Goal: Transaction & Acquisition: Purchase product/service

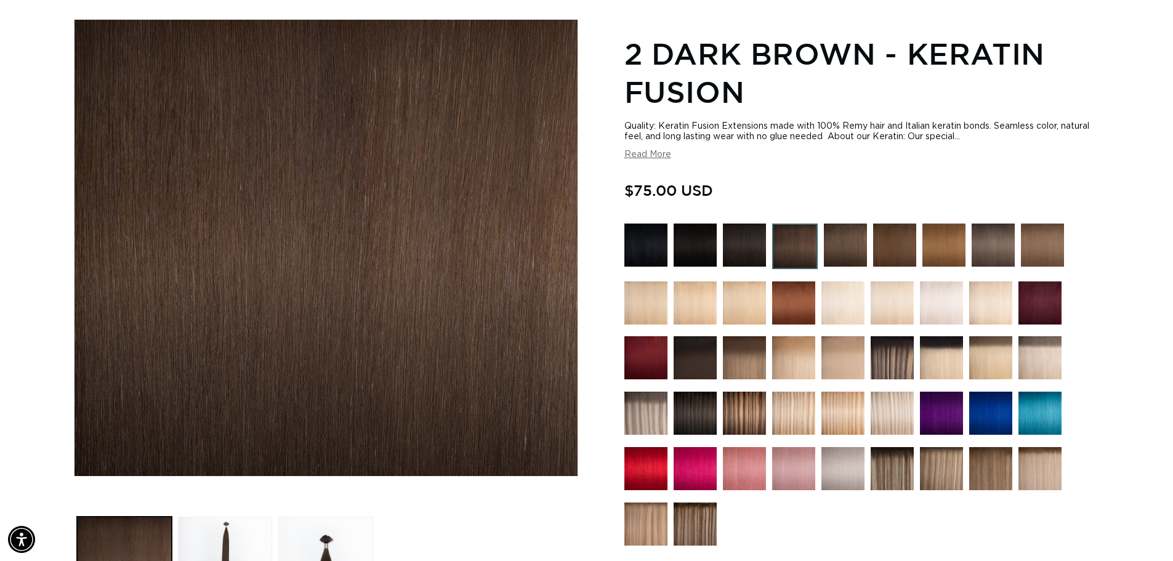
scroll to position [185, 0]
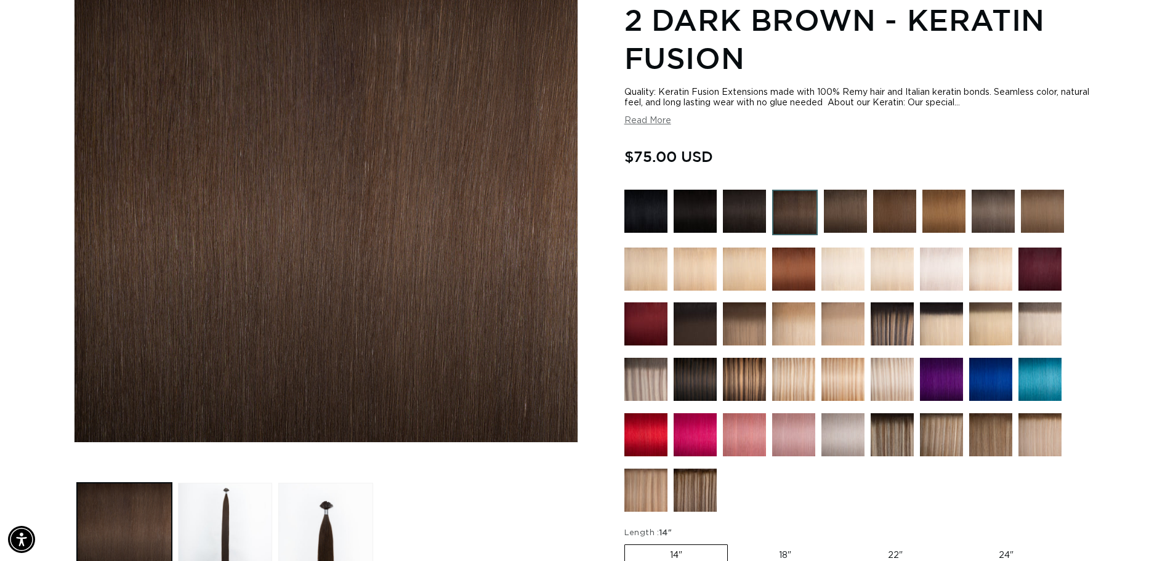
click at [744, 379] on img at bounding box center [744, 379] width 43 height 43
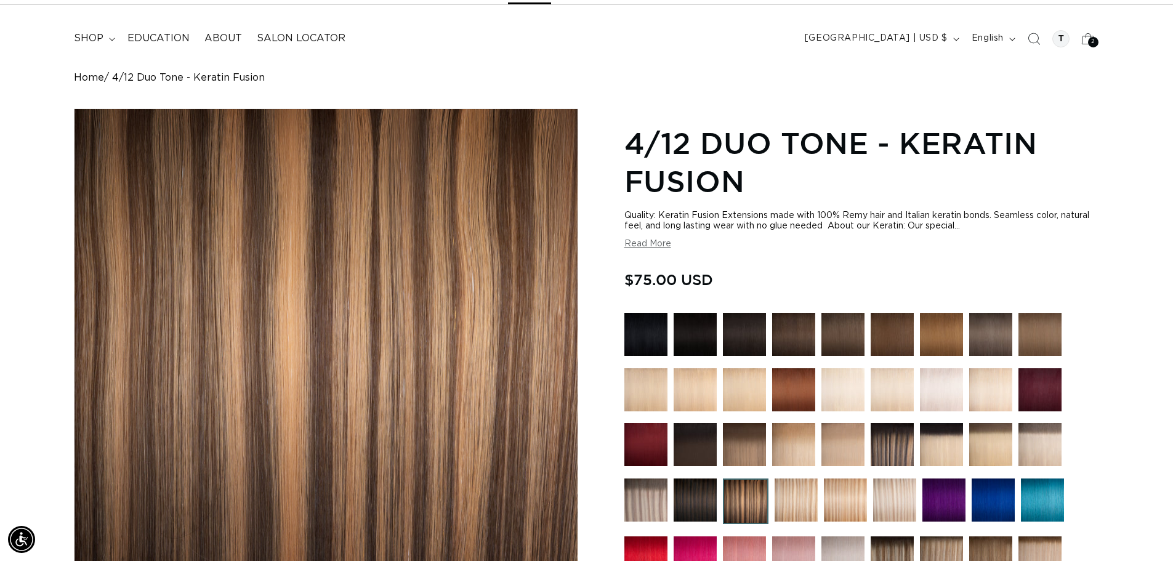
click at [854, 340] on img at bounding box center [842, 334] width 43 height 43
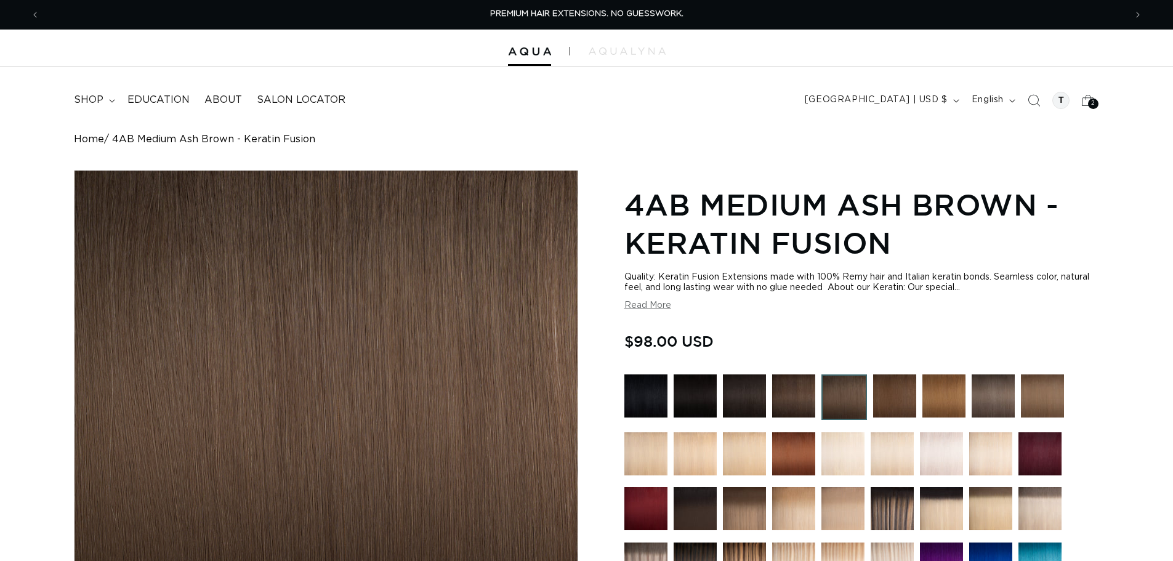
click at [883, 391] on img at bounding box center [894, 395] width 43 height 43
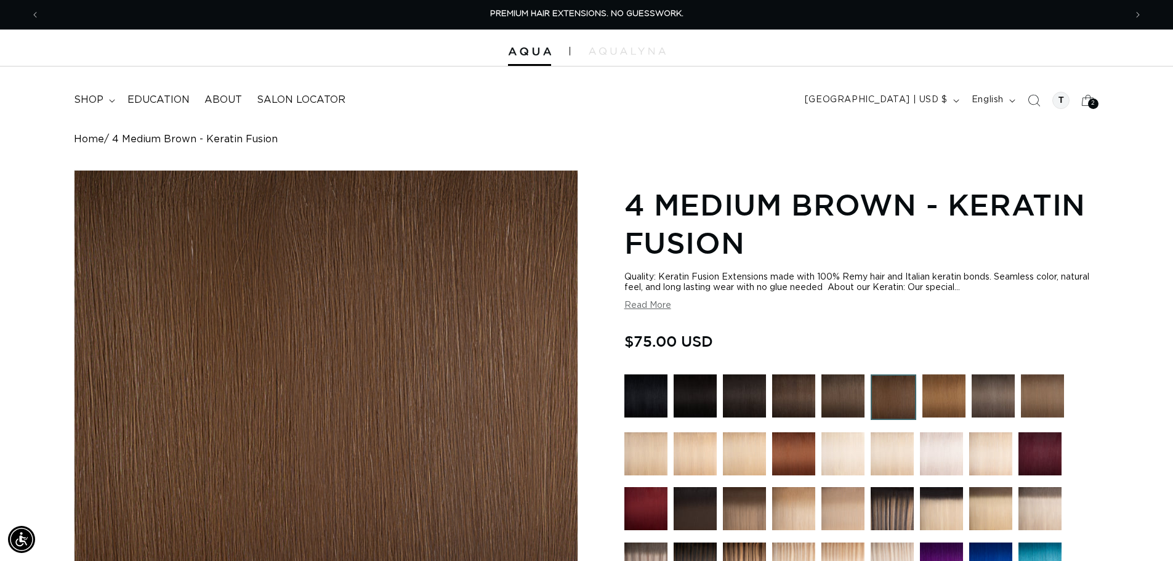
click at [854, 400] on img at bounding box center [842, 395] width 43 height 43
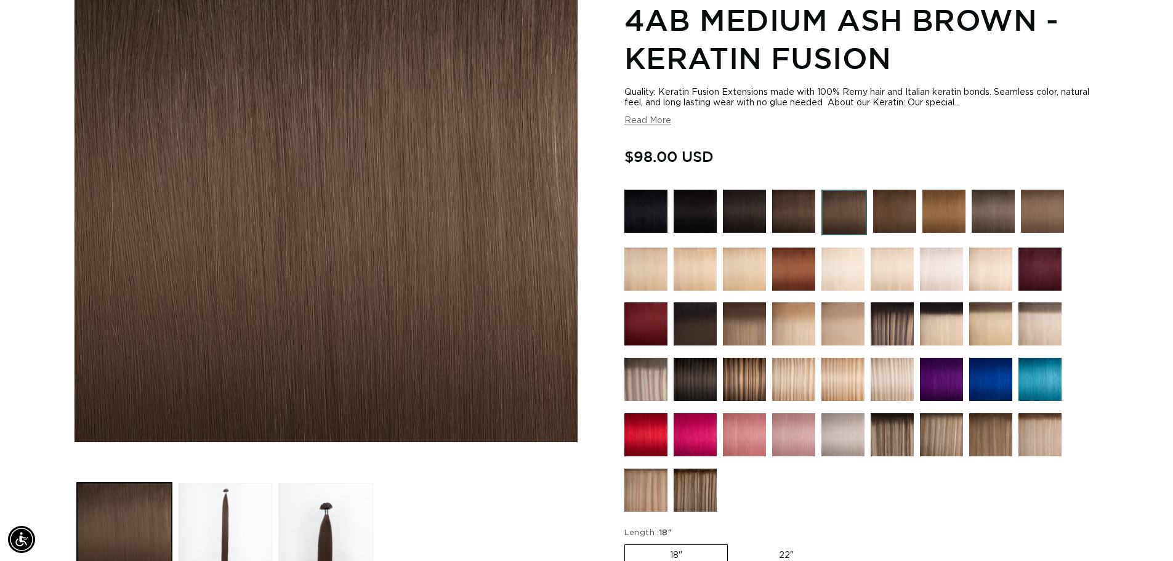
scroll to position [0, 1085]
click at [779, 204] on img at bounding box center [793, 211] width 43 height 43
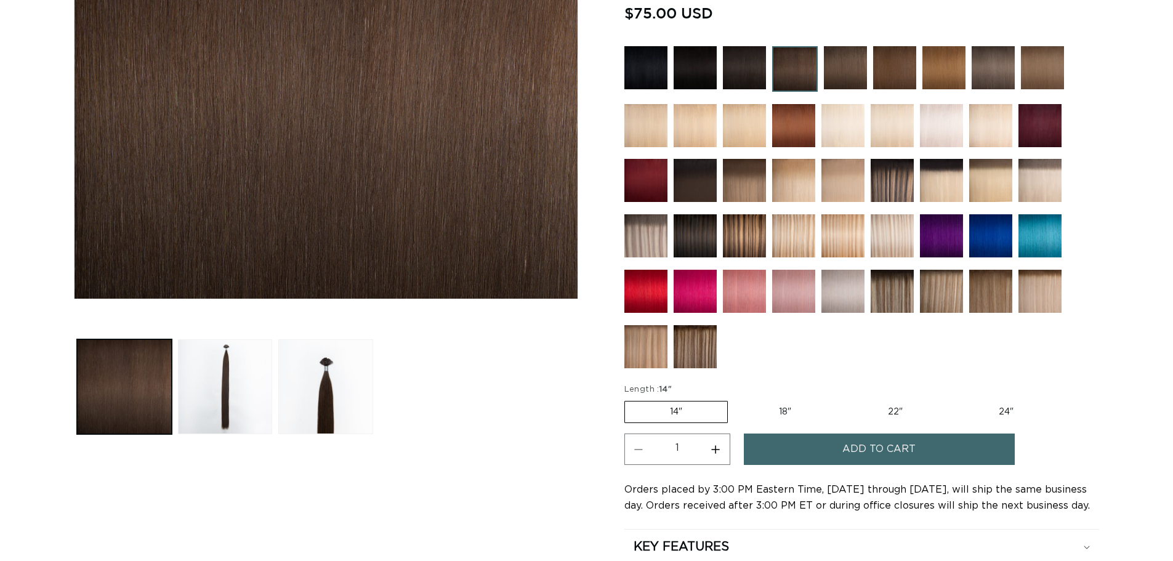
scroll to position [246, 0]
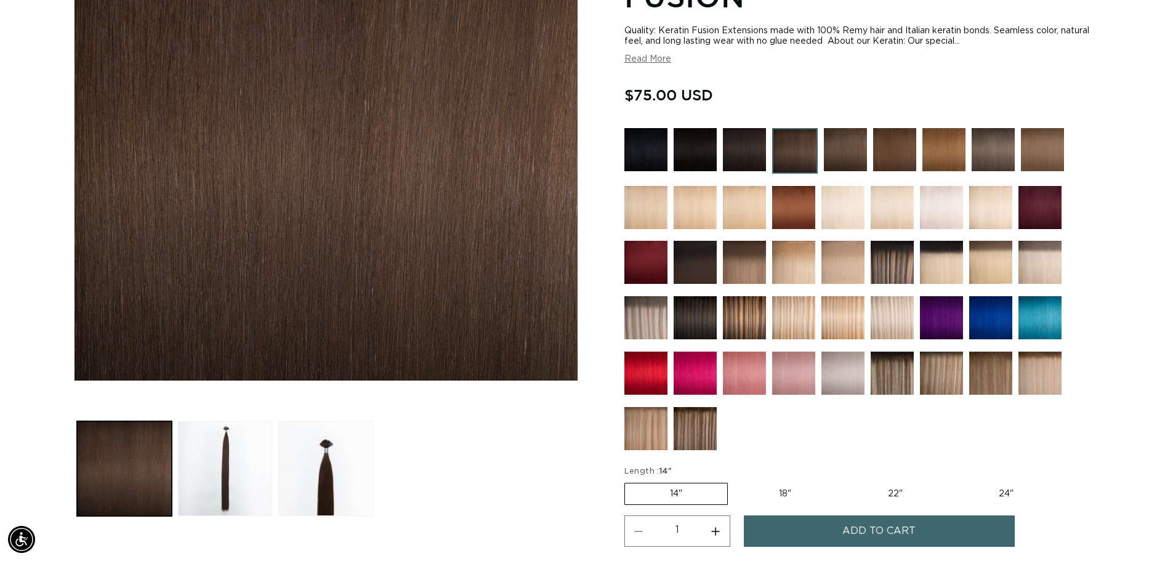
click at [903, 155] on img at bounding box center [894, 149] width 43 height 43
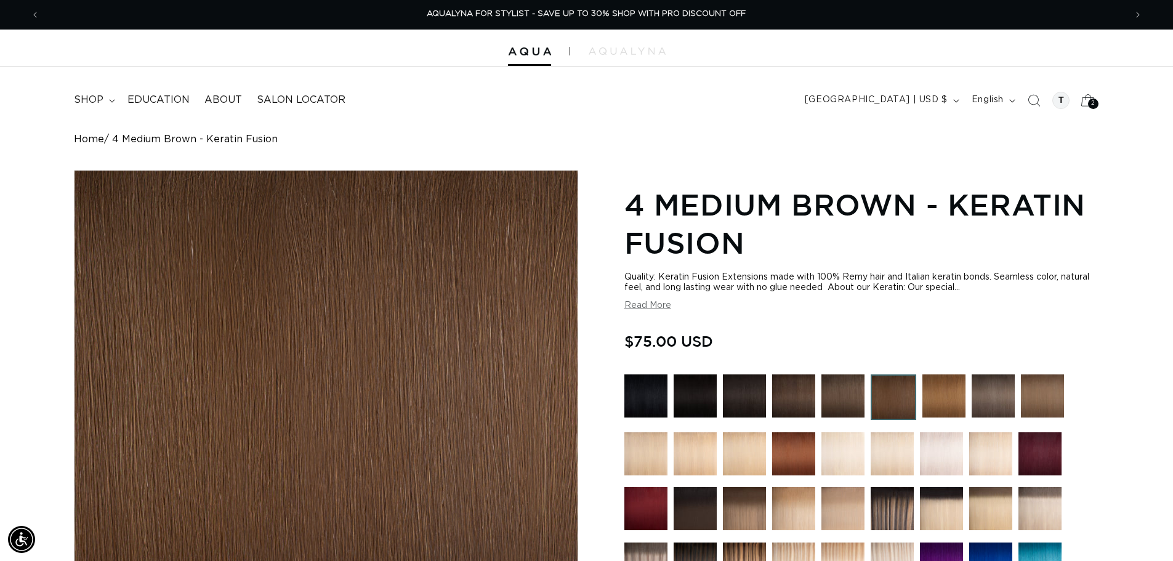
click at [1095, 93] on icon at bounding box center [1087, 100] width 29 height 29
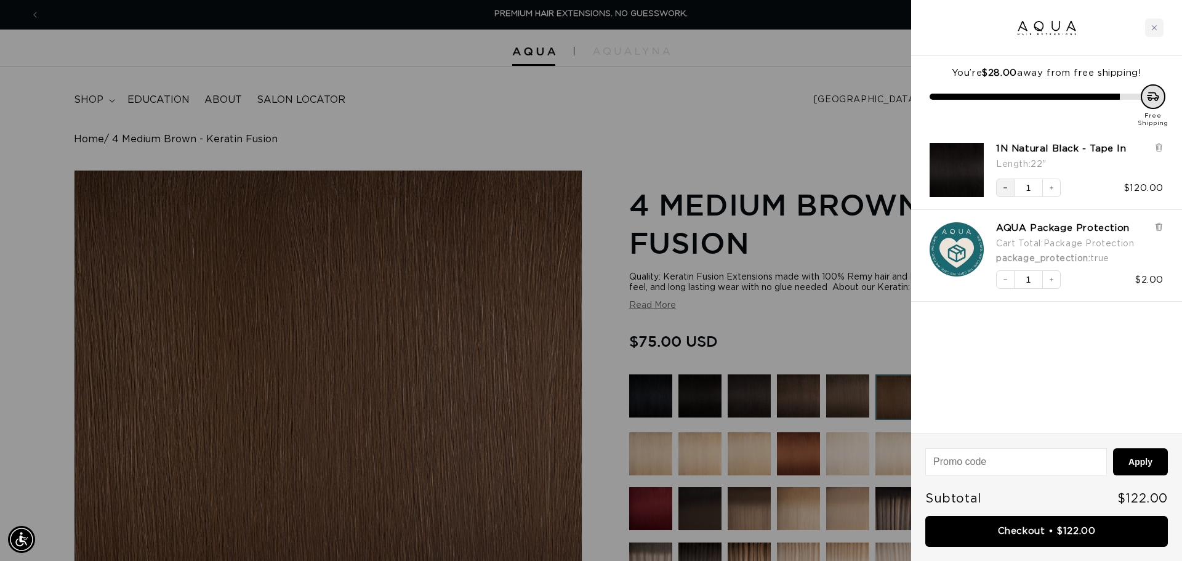
click at [1006, 187] on icon "Decrease quantity" at bounding box center [1004, 187] width 7 height 7
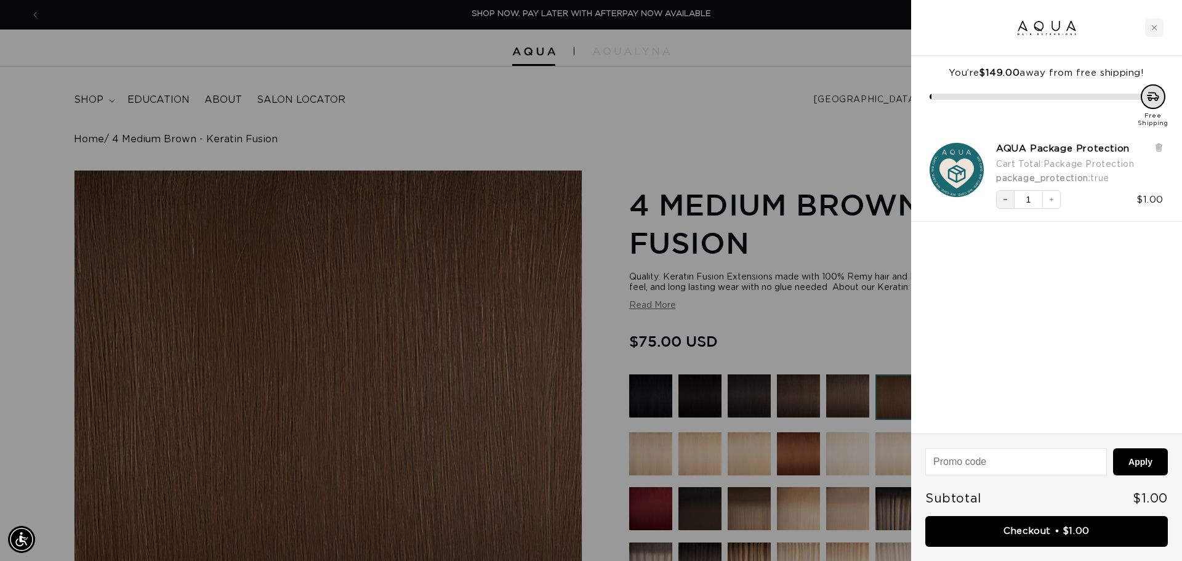
click at [1008, 203] on button "Decrease quantity" at bounding box center [1005, 199] width 18 height 18
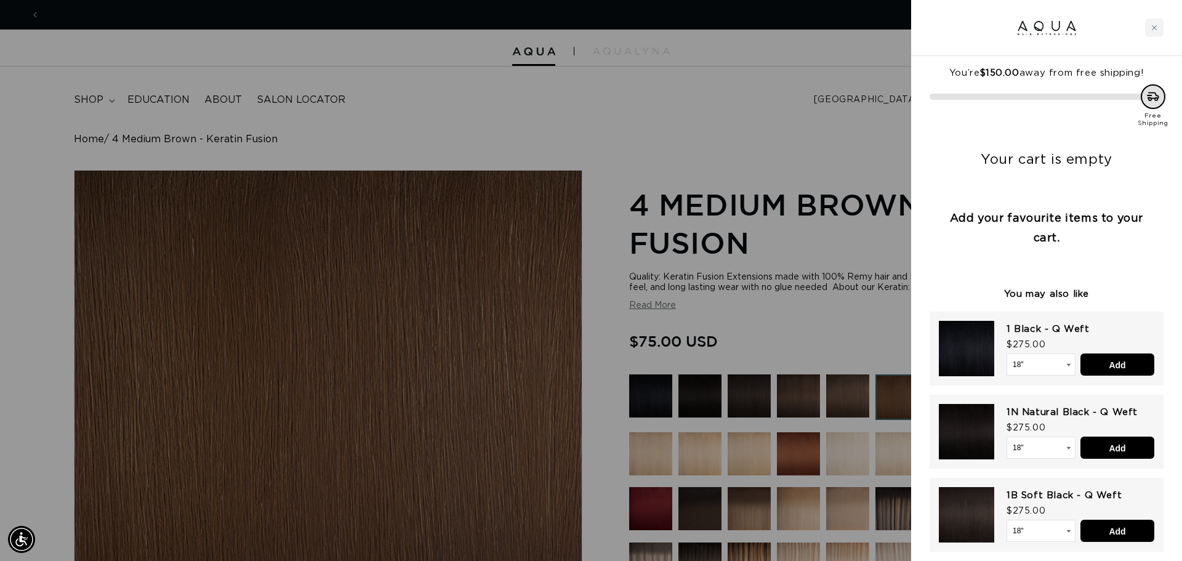
click at [847, 44] on div at bounding box center [591, 280] width 1182 height 561
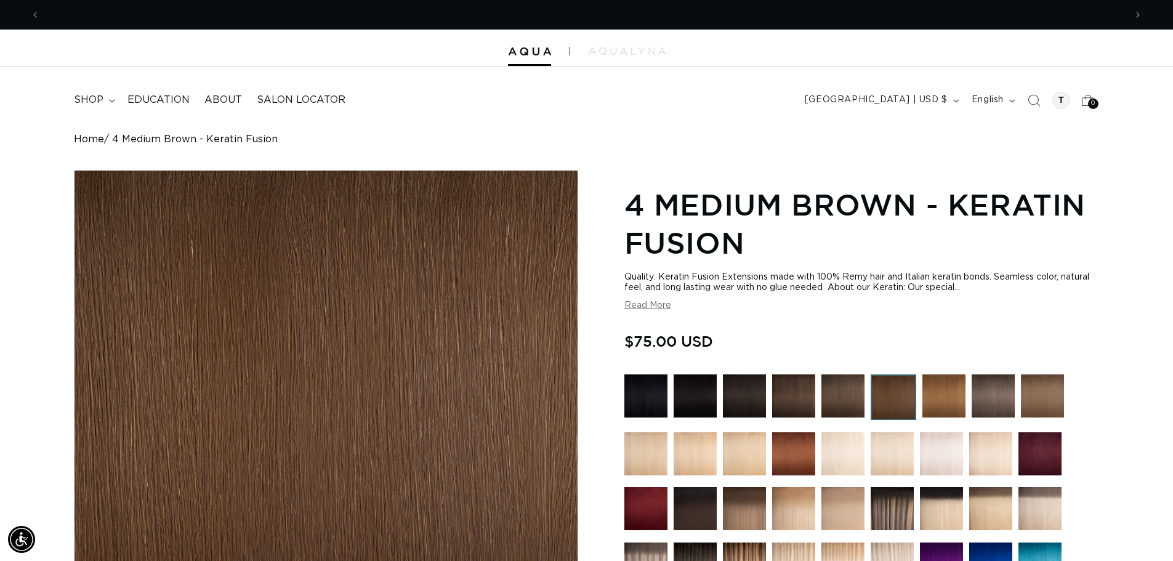
scroll to position [0, 2170]
click at [796, 403] on img at bounding box center [793, 395] width 43 height 43
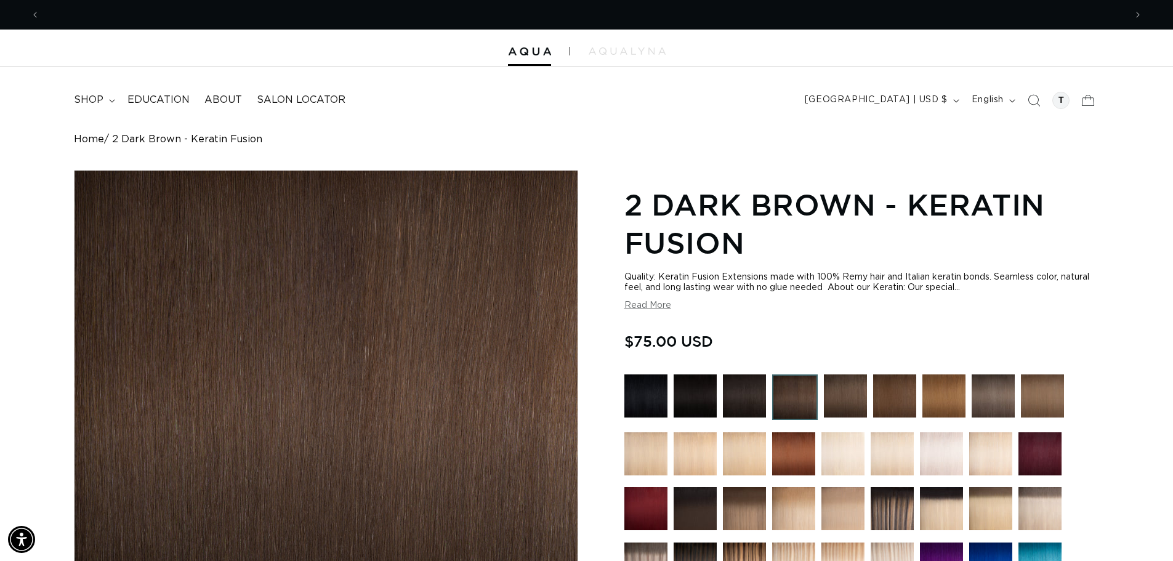
scroll to position [0, 2170]
click at [890, 386] on img at bounding box center [894, 395] width 43 height 43
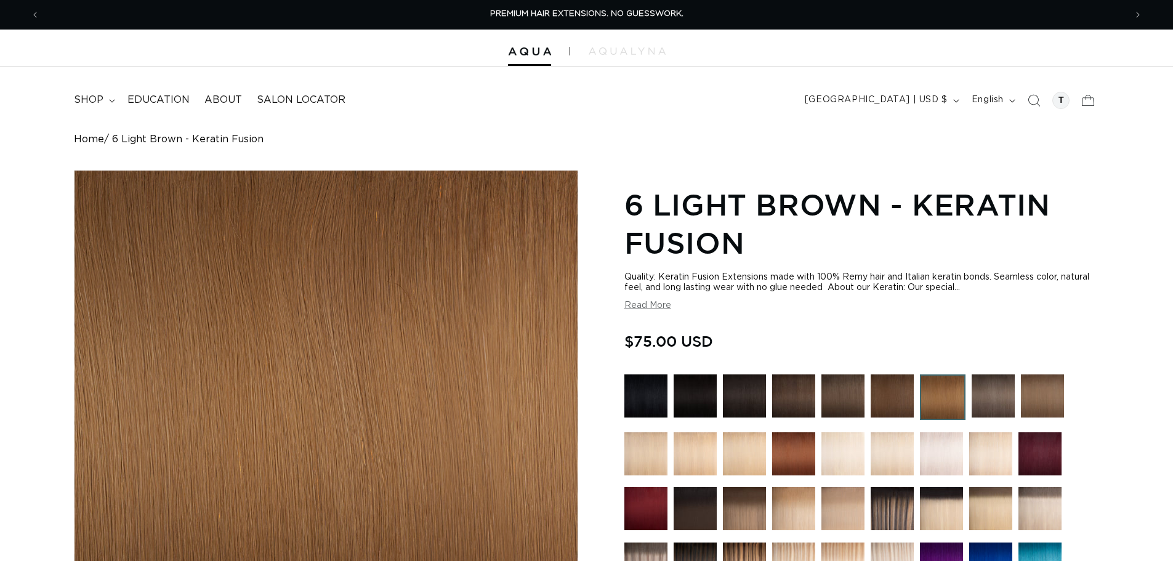
click at [849, 402] on img at bounding box center [842, 395] width 43 height 43
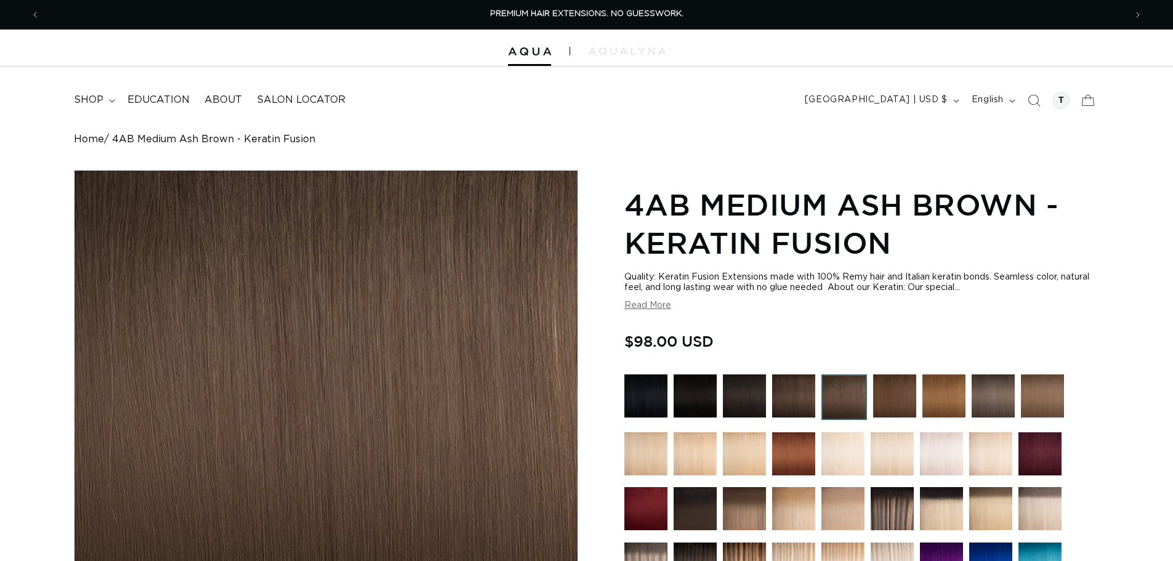
click at [803, 404] on img at bounding box center [793, 395] width 43 height 43
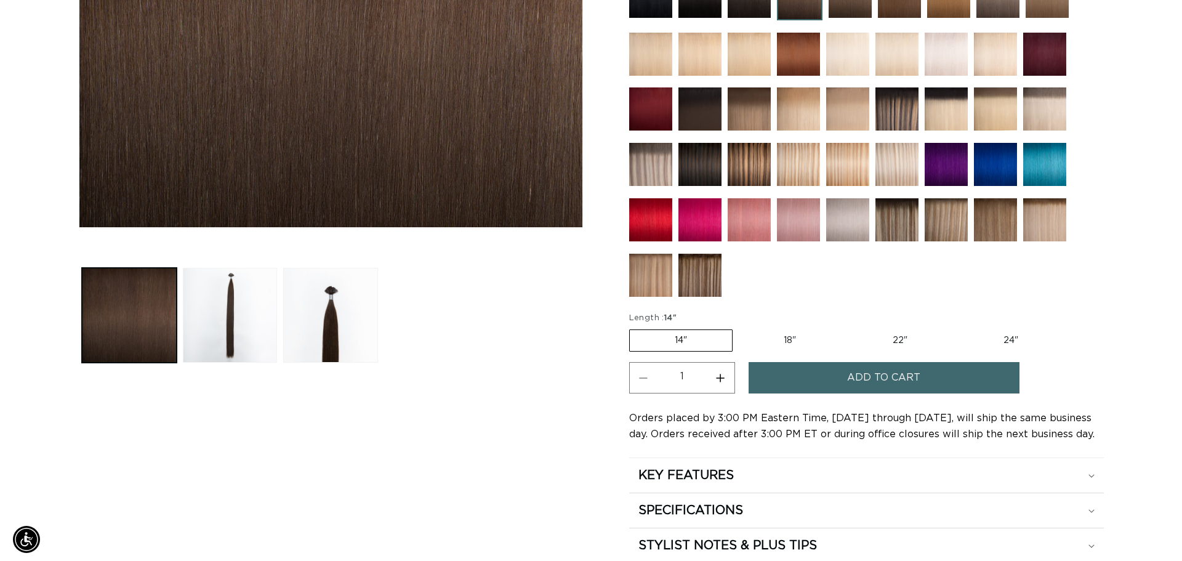
scroll to position [431, 0]
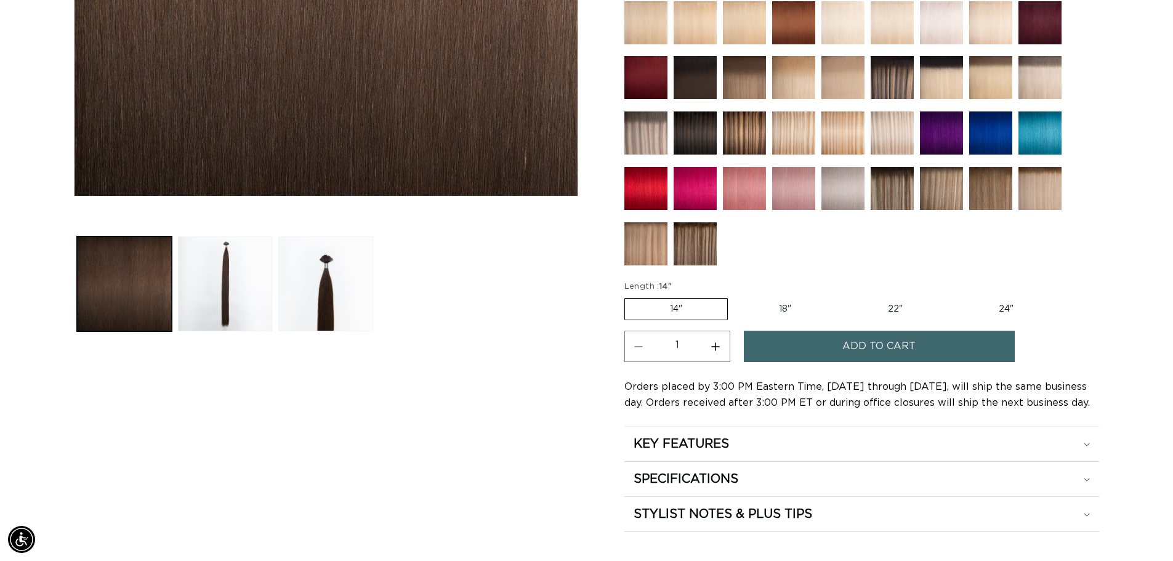
click at [814, 354] on button "Add to cart" at bounding box center [879, 346] width 271 height 31
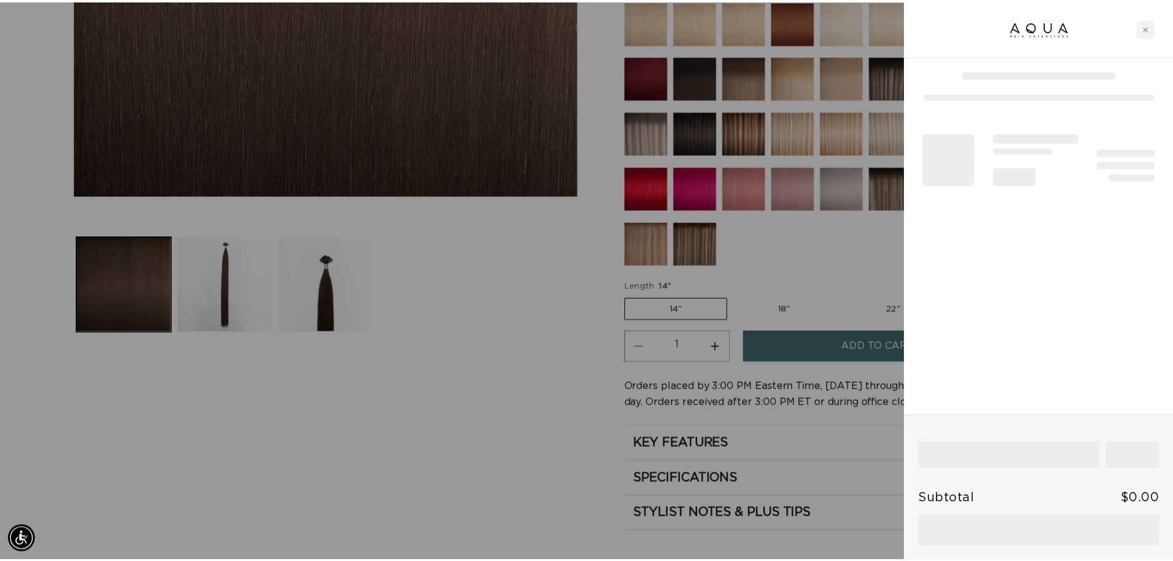
scroll to position [0, 0]
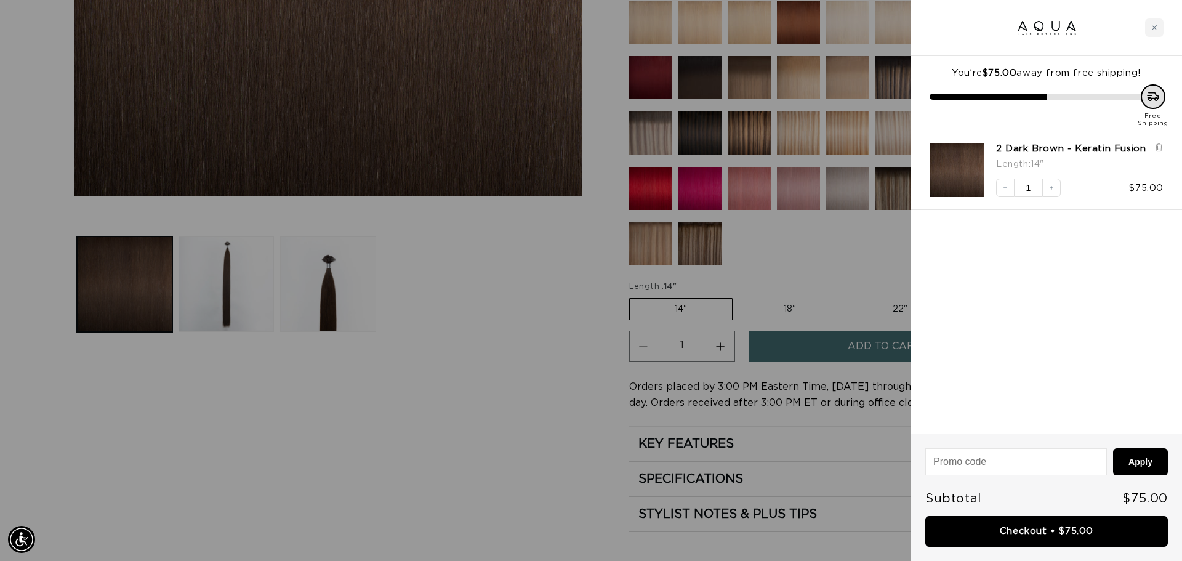
click at [840, 270] on div at bounding box center [591, 280] width 1182 height 561
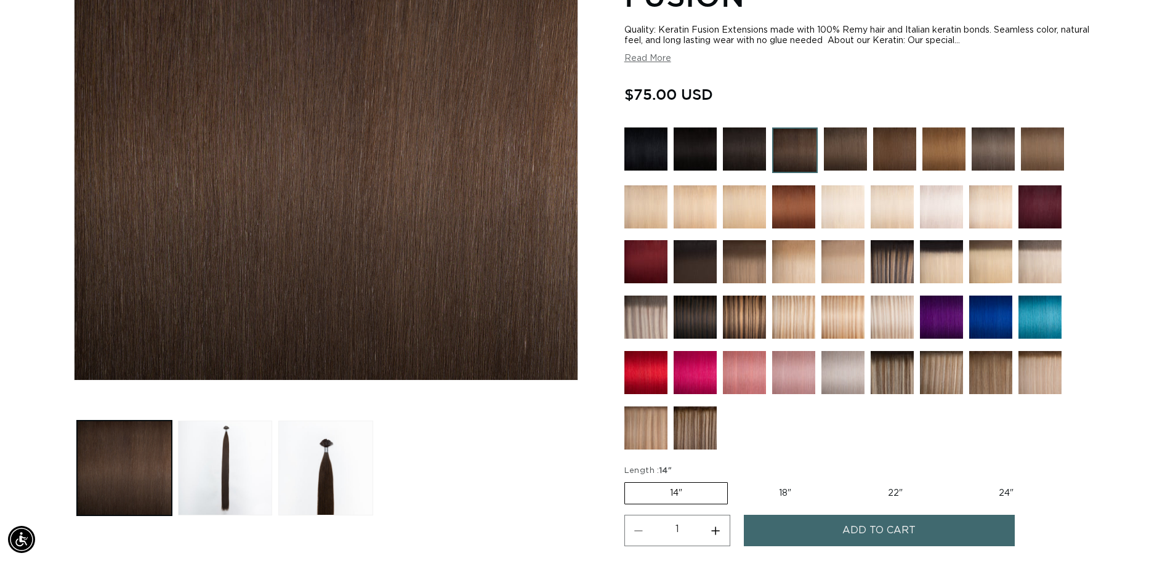
scroll to position [246, 0]
click at [742, 317] on img at bounding box center [744, 317] width 43 height 43
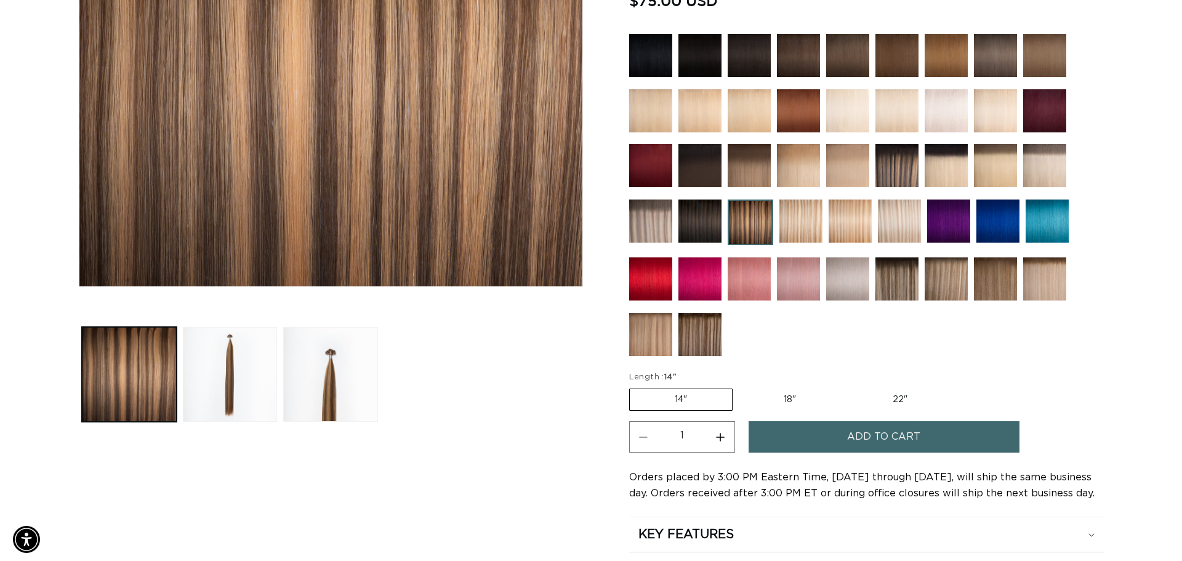
scroll to position [369, 0]
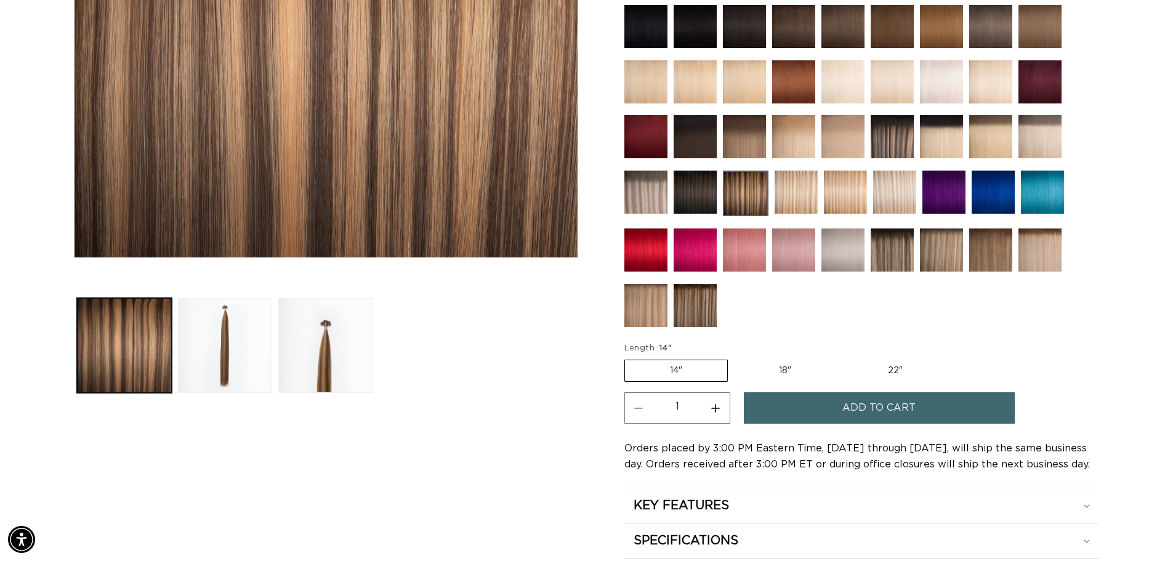
click at [870, 412] on span "Add to cart" at bounding box center [878, 407] width 73 height 31
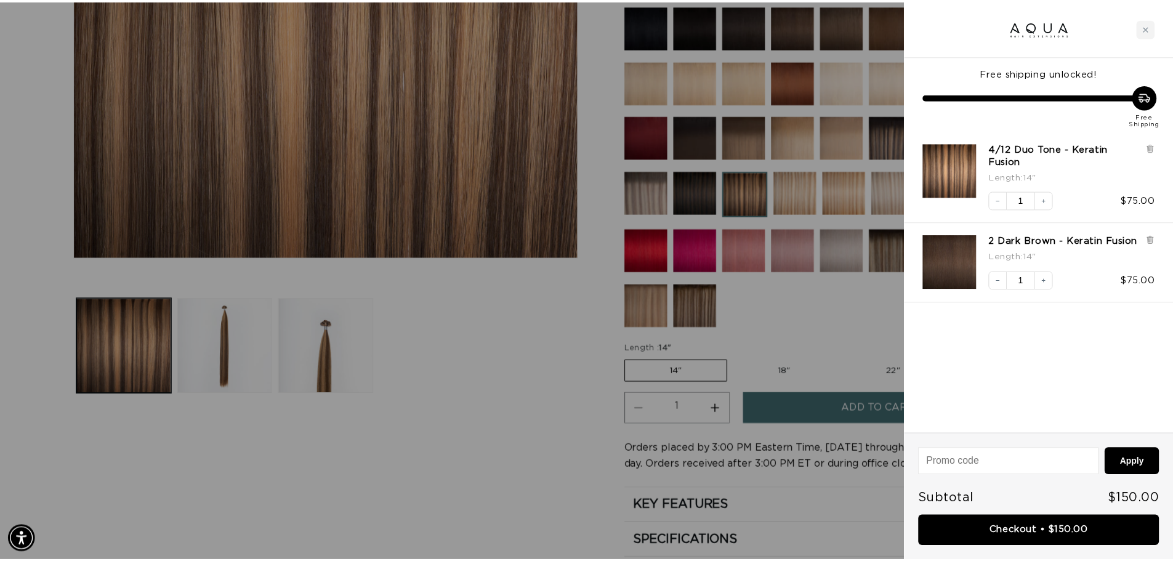
scroll to position [0, 2189]
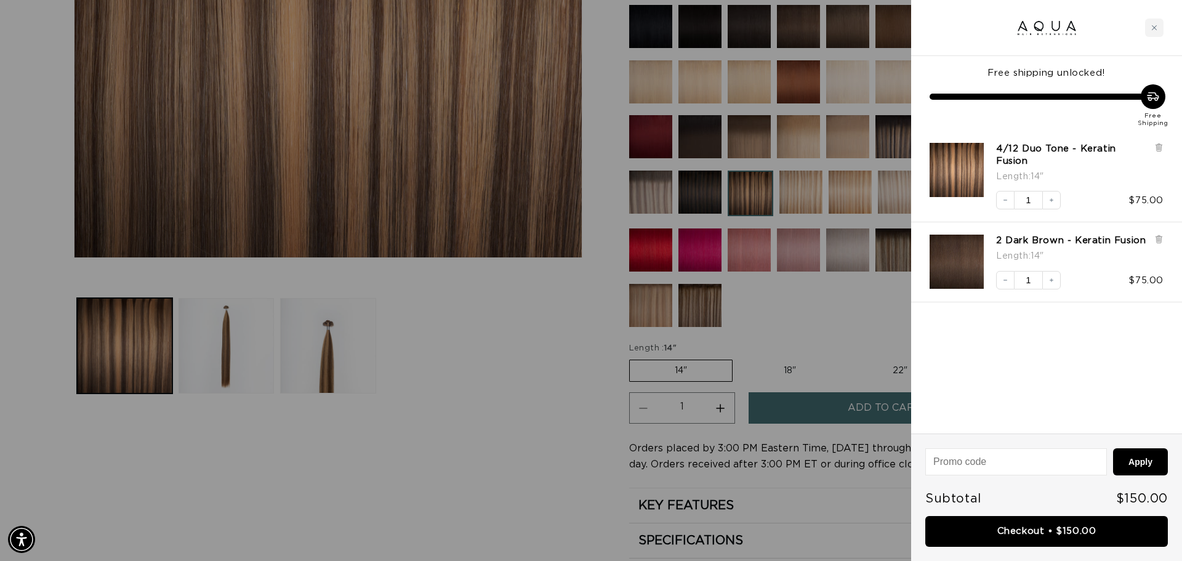
click at [505, 431] on div at bounding box center [591, 280] width 1182 height 561
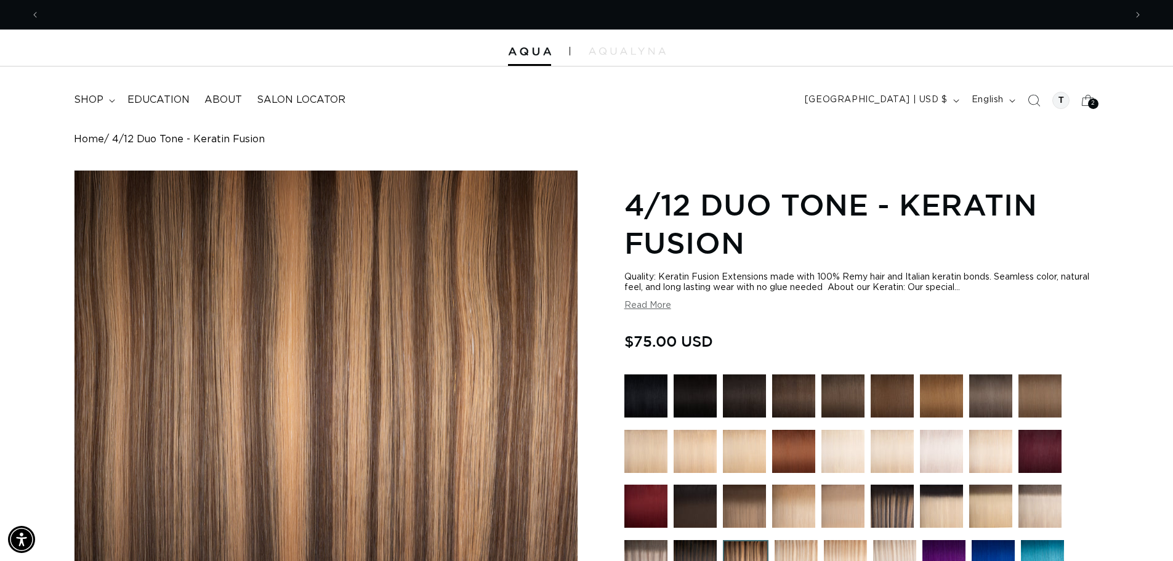
scroll to position [0, 0]
click at [92, 100] on span "shop" at bounding box center [89, 100] width 30 height 13
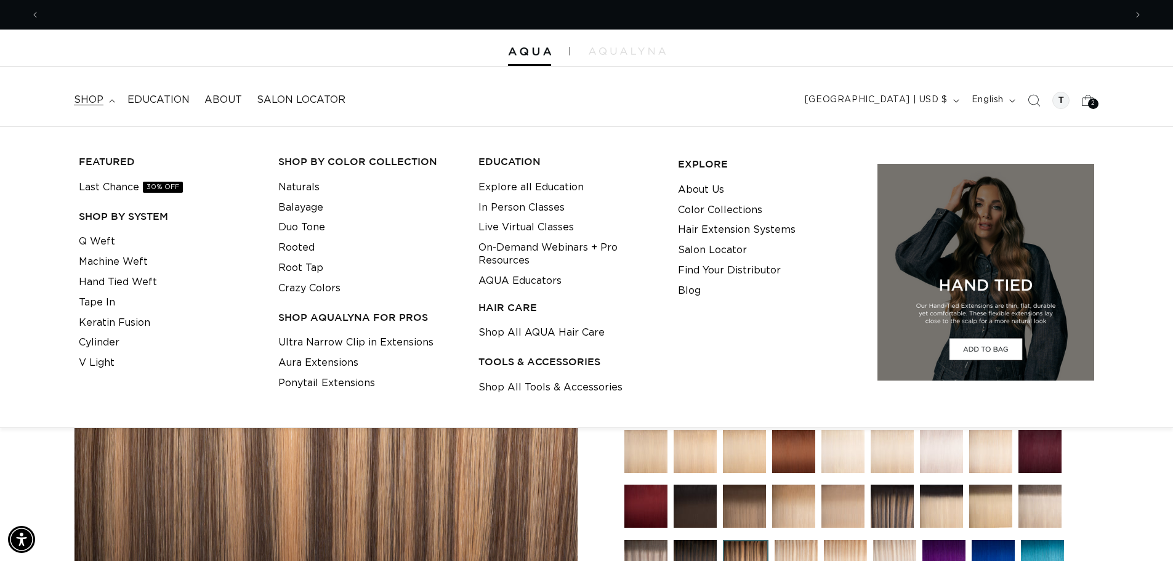
scroll to position [0, 1085]
click at [104, 191] on link "Last Chance 30% OFF" at bounding box center [131, 187] width 104 height 20
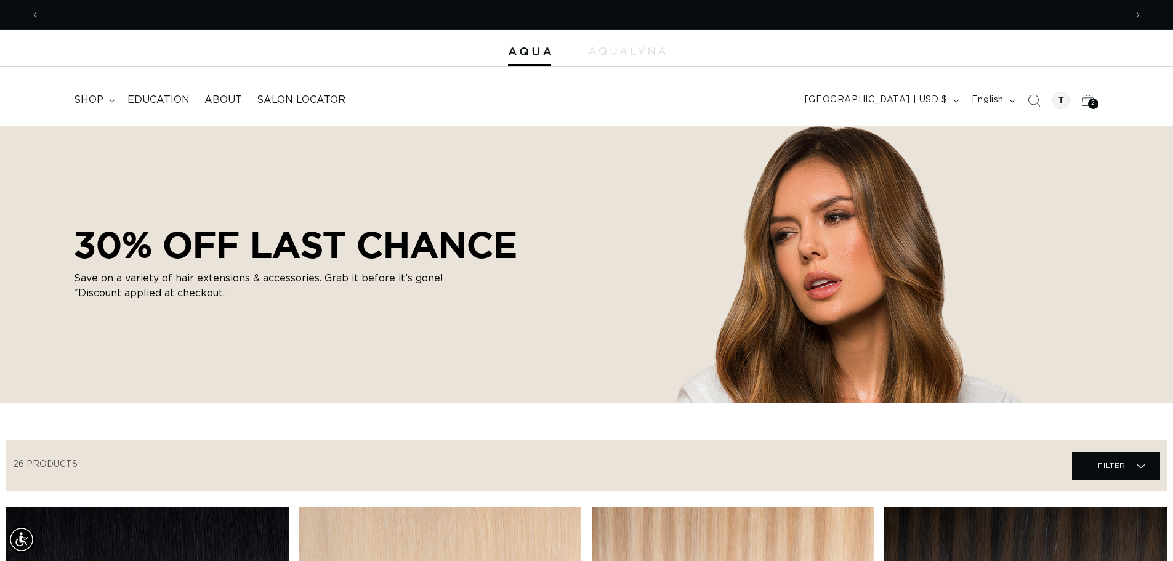
scroll to position [0, 2170]
click at [109, 102] on icon at bounding box center [112, 101] width 6 height 4
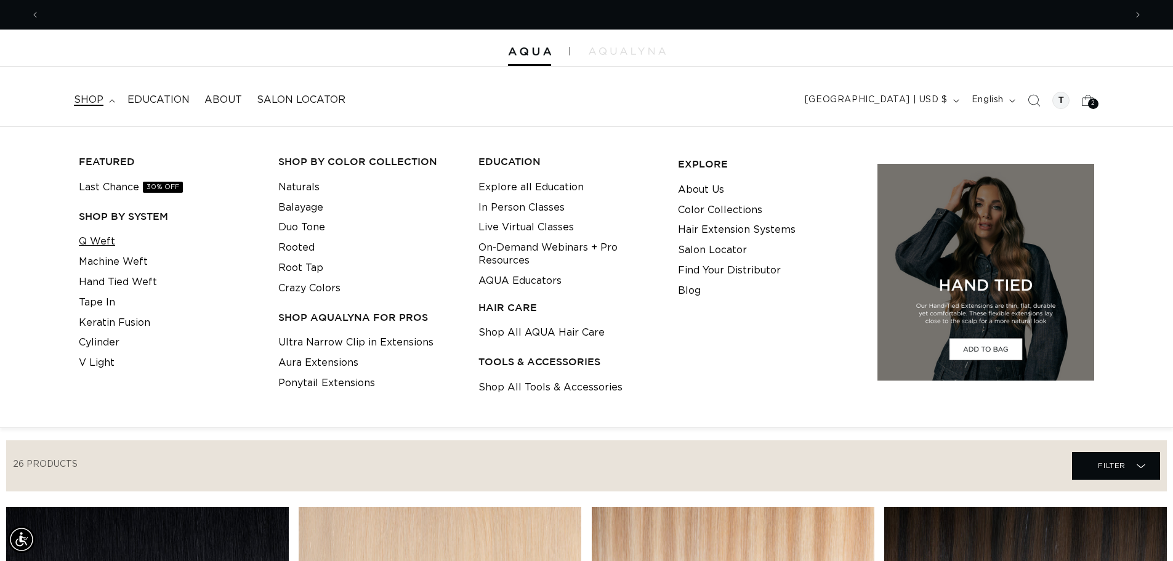
scroll to position [0, 0]
click at [97, 338] on link "Cylinder" at bounding box center [99, 342] width 41 height 20
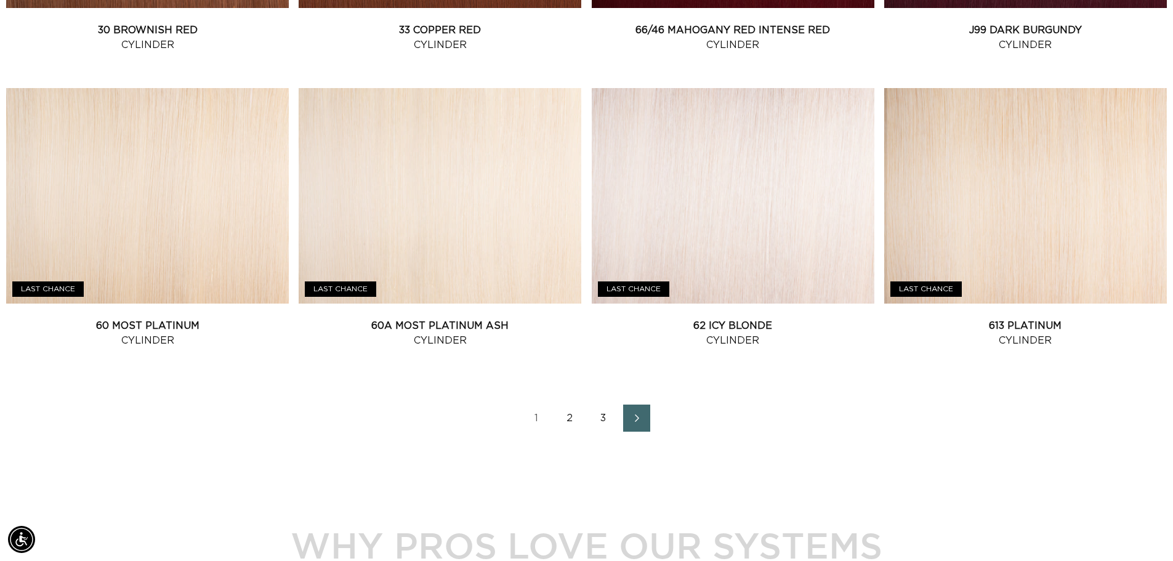
scroll to position [0, 1085]
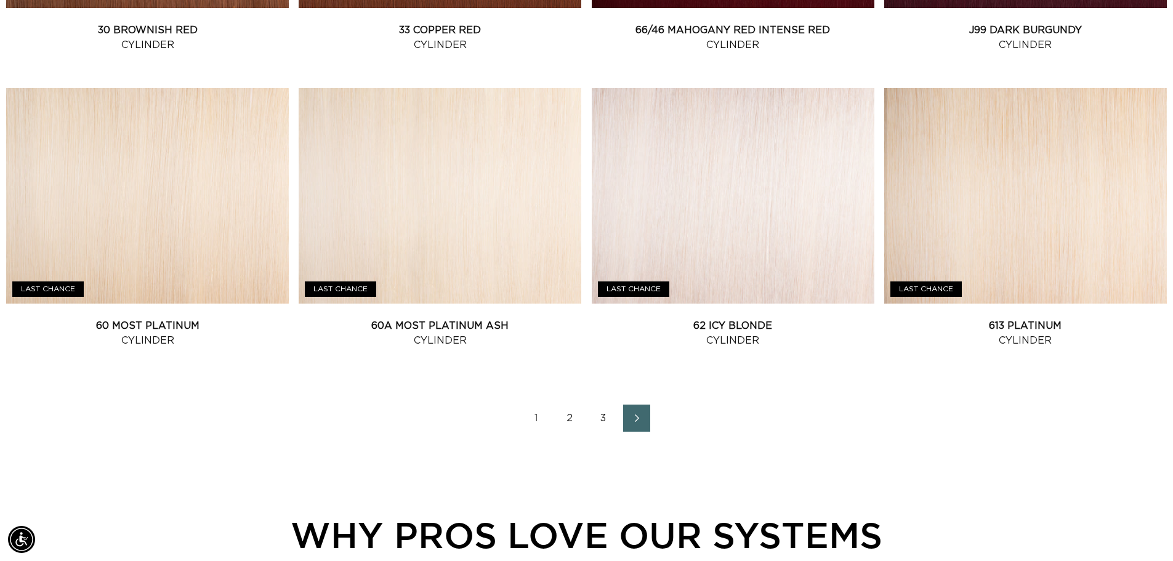
click at [566, 423] on link "2" at bounding box center [569, 417] width 27 height 27
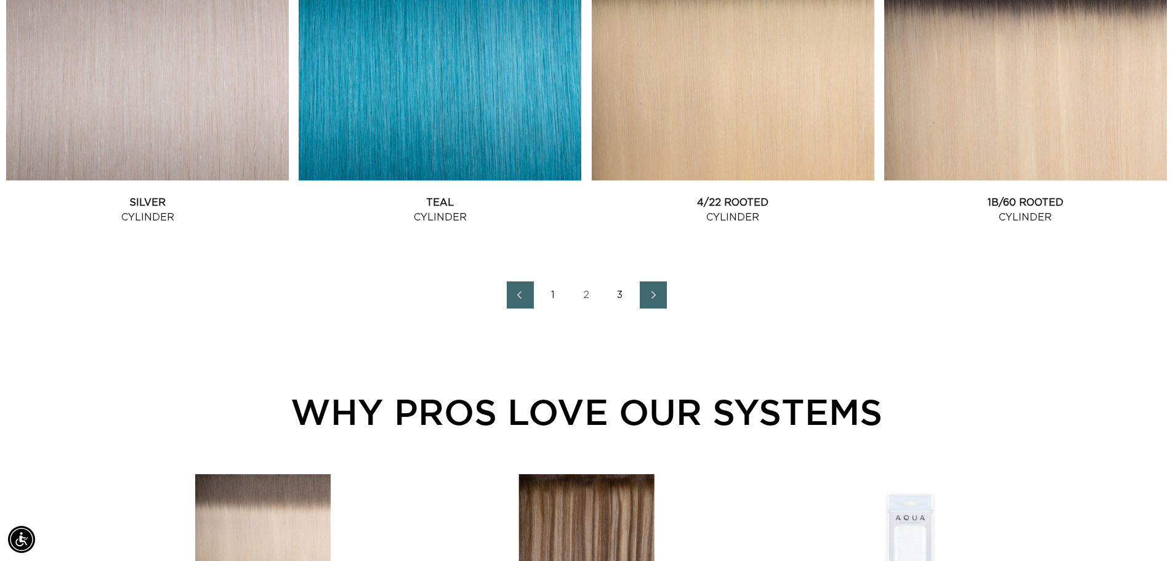
scroll to position [0, 2170]
click at [622, 294] on link "3" at bounding box center [619, 294] width 27 height 27
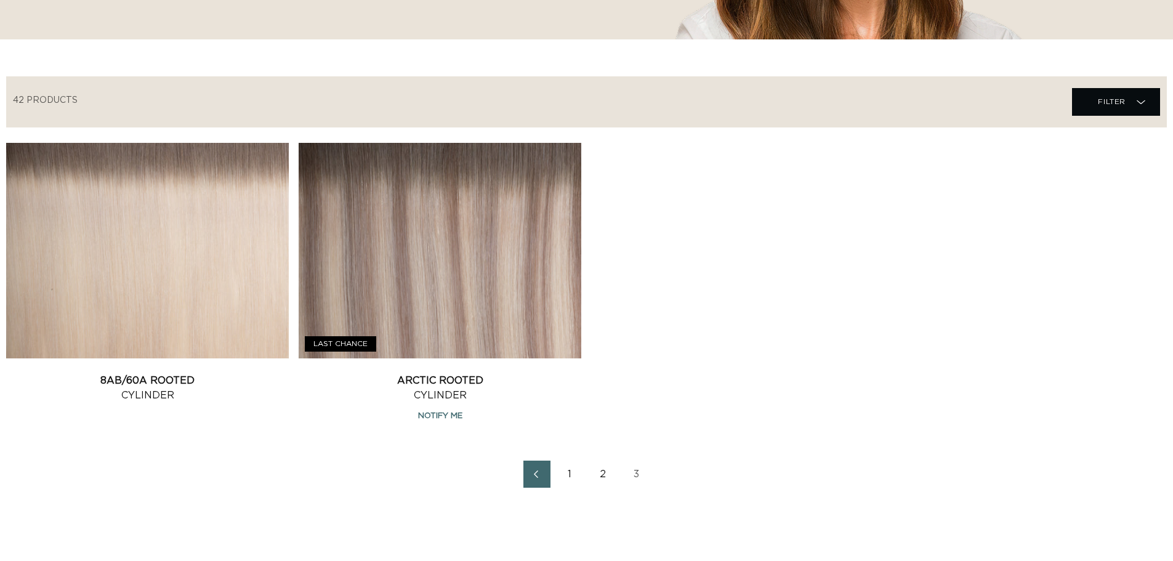
scroll to position [369, 0]
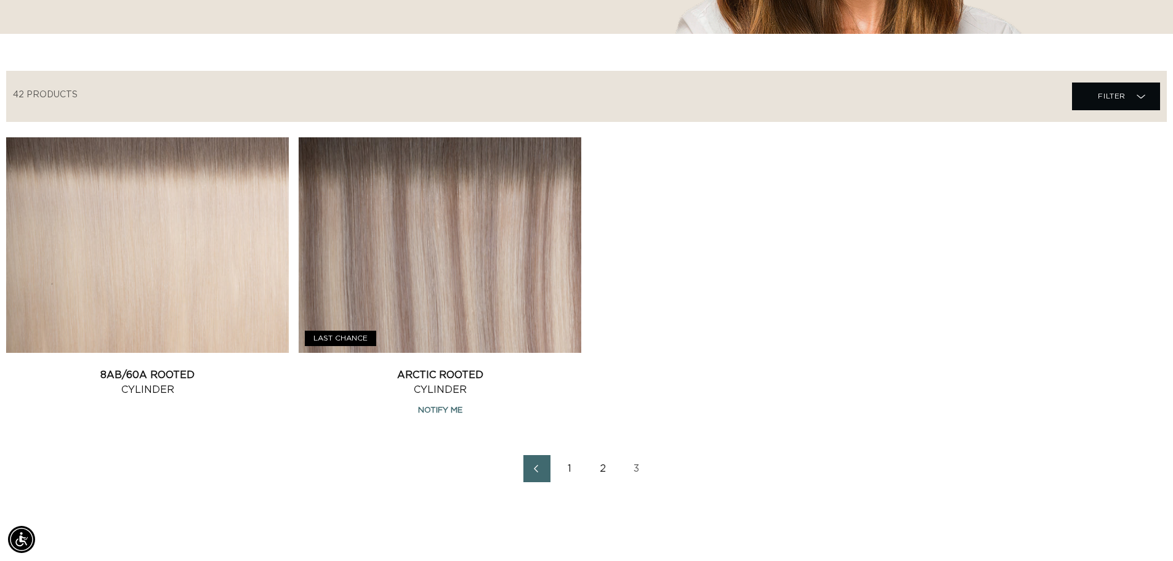
click at [571, 468] on link "1" at bounding box center [569, 468] width 27 height 27
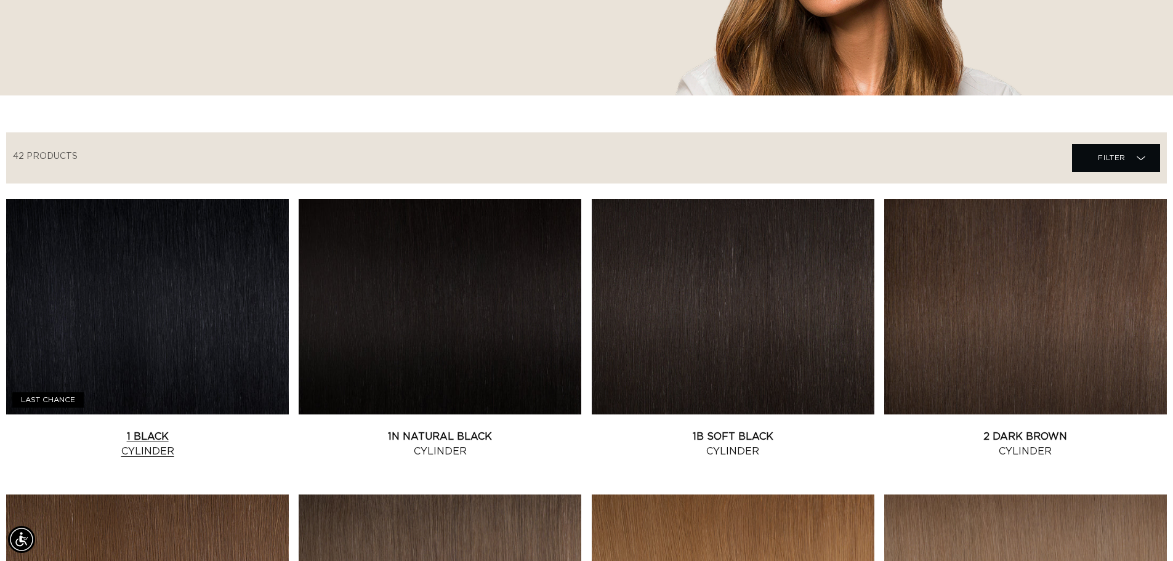
click at [203, 429] on link "1 Black Cylinder" at bounding box center [147, 444] width 283 height 30
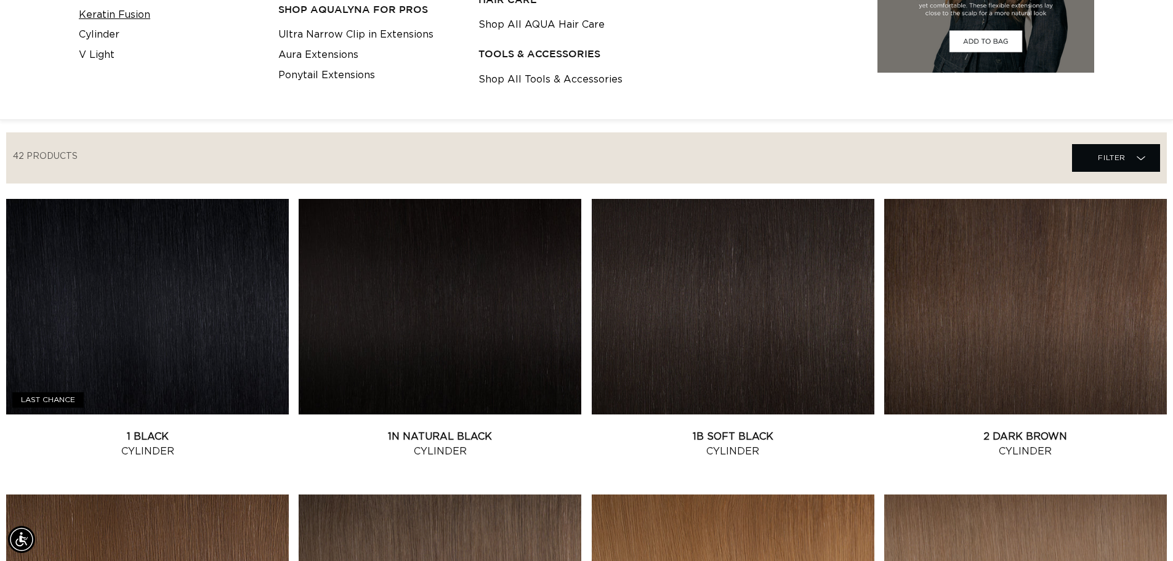
click at [108, 25] on link "Keratin Fusion" at bounding box center [114, 15] width 71 height 20
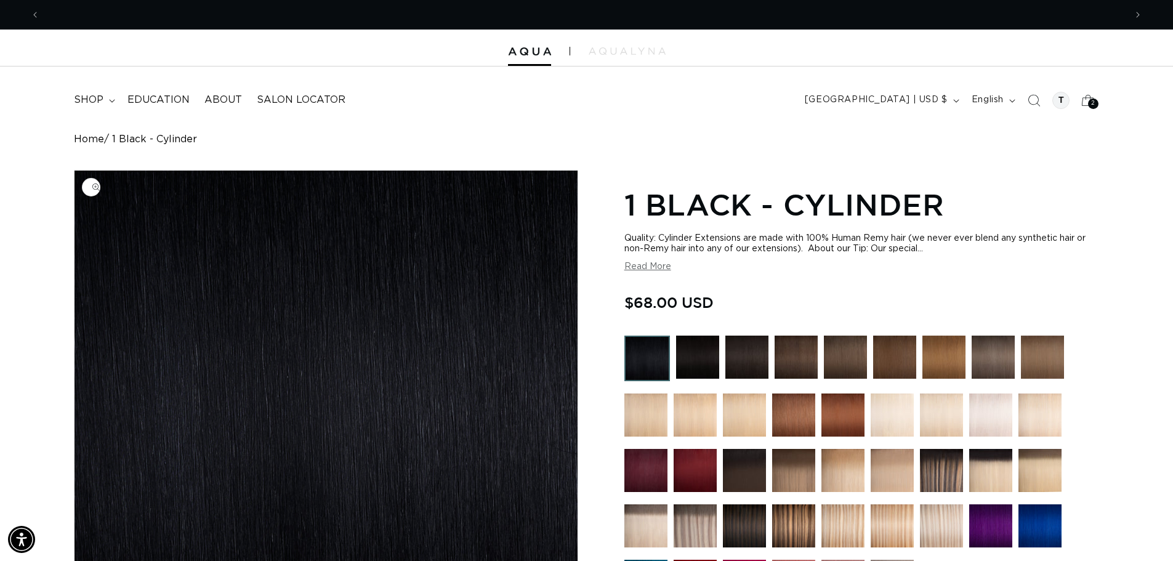
scroll to position [0, 1085]
